Goal: Information Seeking & Learning: Learn about a topic

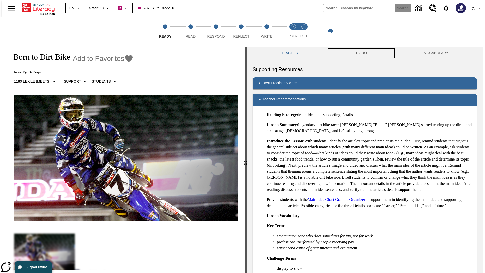
click at [361, 53] on button "TO-DO" at bounding box center [361, 53] width 69 height 12
